Goal: Browse casually

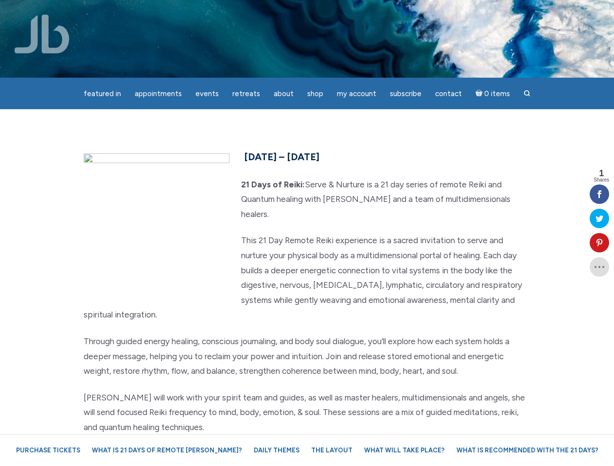
click at [307, 233] on p "This 21 Day Remote Reiki experience is a sacred invitation to serve and nurture…" at bounding box center [307, 277] width 447 height 89
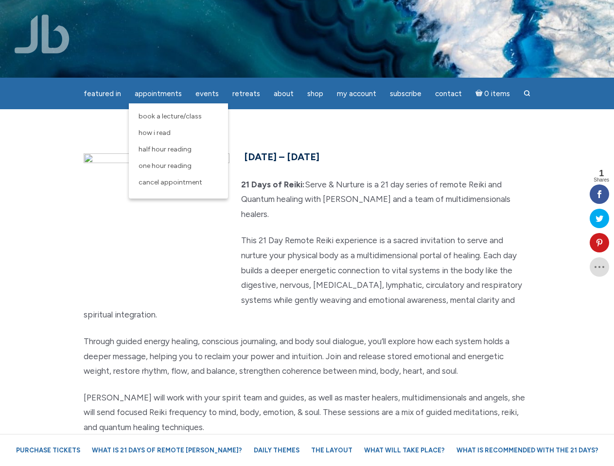
click at [158, 94] on span "Appointments" at bounding box center [158, 93] width 47 height 9
click at [207, 94] on span "Events" at bounding box center [206, 93] width 23 height 9
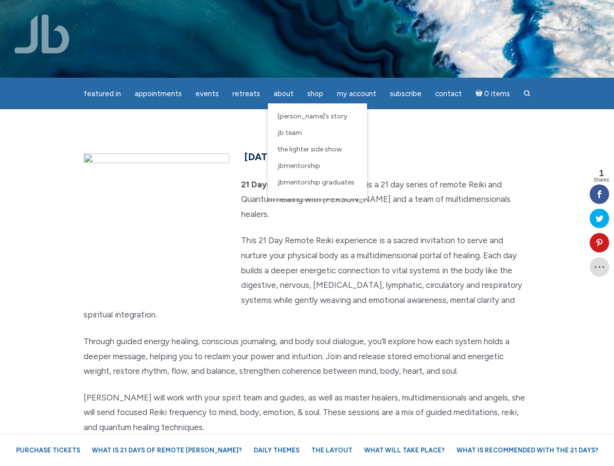
click at [283, 94] on span "About" at bounding box center [284, 93] width 20 height 9
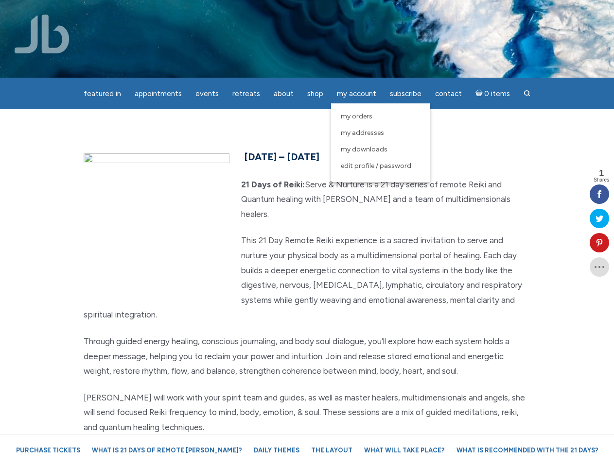
click at [356, 94] on span "My Account" at bounding box center [356, 93] width 39 height 9
click at [599, 243] on icon at bounding box center [598, 243] width 19 height 8
click at [0, 0] on div "Pin It on Pinterest" at bounding box center [0, 0] width 0 height 0
